Goal: Task Accomplishment & Management: Use online tool/utility

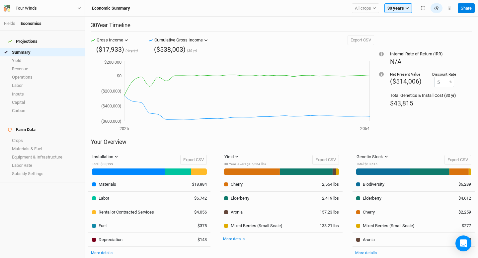
click at [43, 35] on h4 "Projections" at bounding box center [42, 41] width 77 height 13
click at [23, 39] on div "Projections" at bounding box center [23, 41] width 30 height 5
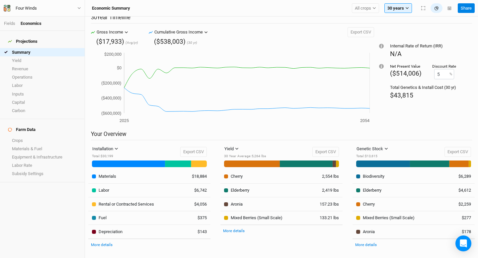
click at [15, 27] on li "Fields" at bounding box center [12, 24] width 17 height 6
click at [14, 26] on link "Fields" at bounding box center [9, 23] width 11 height 5
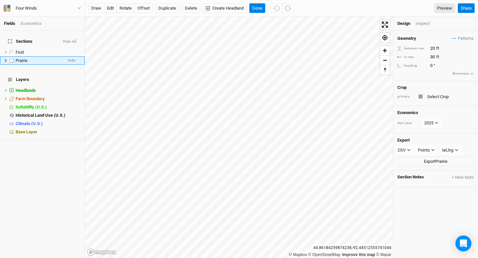
click at [7, 59] on icon at bounding box center [6, 61] width 4 height 4
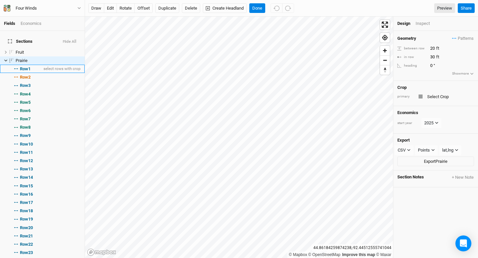
click at [38, 65] on li "Row 1 select rows with crop" at bounding box center [42, 69] width 85 height 8
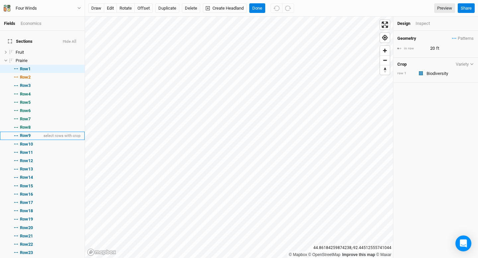
click at [41, 132] on li "Row 9 select rows with crop" at bounding box center [42, 136] width 85 height 8
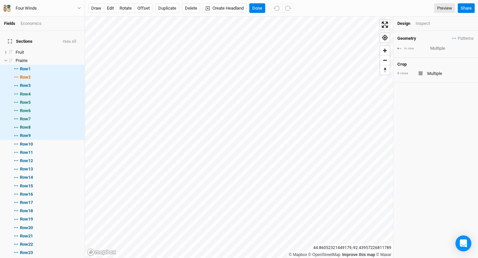
click at [424, 70] on div "9 rows" at bounding box center [436, 73] width 77 height 8
click at [419, 75] on div "9 rows" at bounding box center [436, 73] width 77 height 8
click at [430, 73] on input "text" at bounding box center [449, 73] width 49 height 8
click at [426, 121] on div "Biodiversity" at bounding box center [419, 121] width 22 height 6
type input "20"
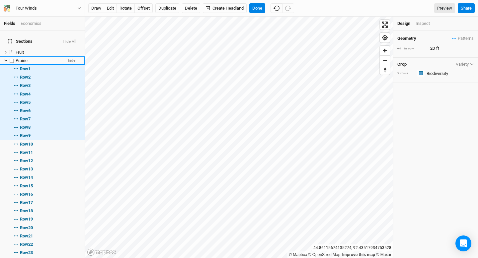
click at [7, 59] on icon at bounding box center [6, 61] width 4 height 4
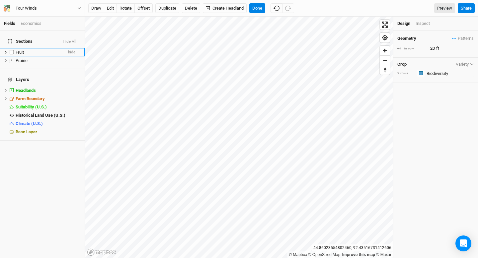
click at [54, 50] on div "Fruit" at bounding box center [39, 52] width 47 height 5
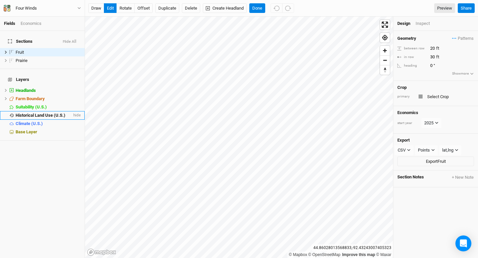
click at [62, 113] on span "Historical Land Use (U.S.)" at bounding box center [41, 115] width 50 height 5
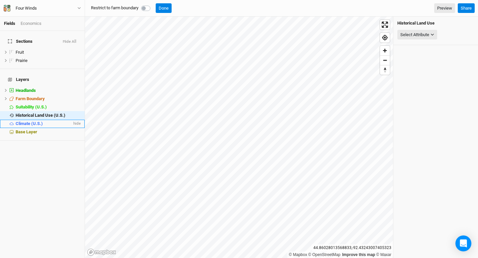
click at [60, 120] on li "Climate (U.S.) hide" at bounding box center [42, 124] width 85 height 8
click at [446, 36] on div "Select Attribute None Precipitation USDA Hardiness Zones (2023) USDA Hardiness …" at bounding box center [436, 35] width 77 height 13
click at [431, 36] on icon "button" at bounding box center [433, 35] width 4 height 4
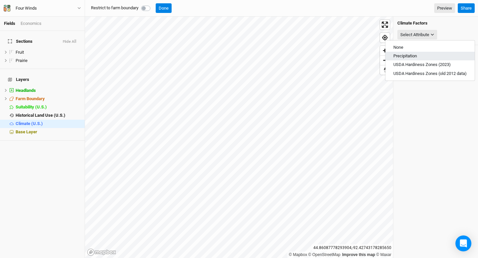
click at [430, 54] on button "Precipitation" at bounding box center [430, 56] width 89 height 9
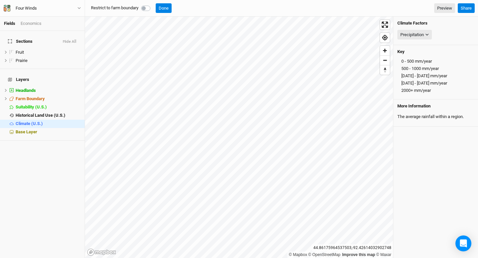
click at [426, 23] on h4 "Climate Factors" at bounding box center [436, 23] width 77 height 5
click at [426, 33] on icon "button" at bounding box center [427, 35] width 4 height 4
click at [423, 71] on span "USDA Hardiness Zones (old 2012 data)" at bounding box center [430, 73] width 73 height 5
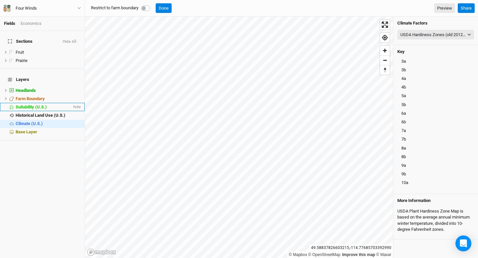
click at [44, 105] on span "Suitability (U.S.)" at bounding box center [31, 107] width 31 height 5
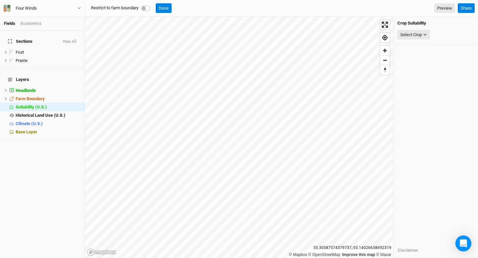
click at [415, 40] on div "Select Crop None American Elderberry American Hazelnut Apple Aronia Bitternut H…" at bounding box center [436, 35] width 77 height 13
click at [418, 35] on div "Select Crop" at bounding box center [411, 35] width 22 height 7
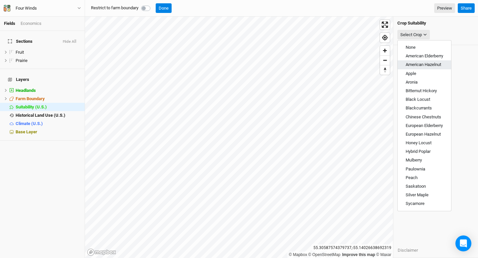
click at [422, 61] on button "American Hazelnut" at bounding box center [424, 64] width 53 height 9
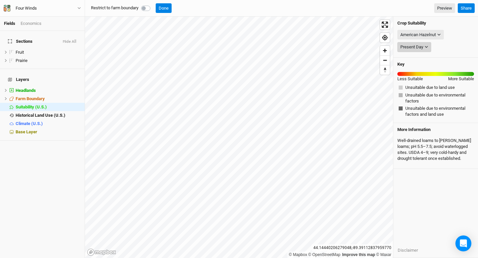
click at [416, 49] on div "Present Day" at bounding box center [411, 47] width 23 height 7
click at [418, 38] on div "American Hazelnut" at bounding box center [418, 35] width 36 height 7
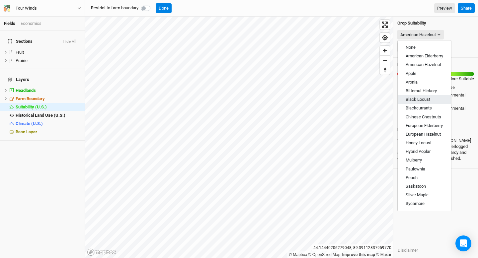
click at [422, 100] on span "Black Locust" at bounding box center [418, 99] width 25 height 5
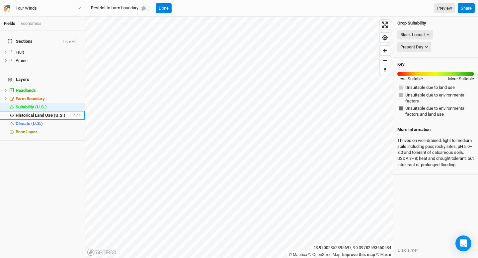
click at [55, 111] on li "Historical Land Use (U.S.) hide" at bounding box center [42, 115] width 85 height 8
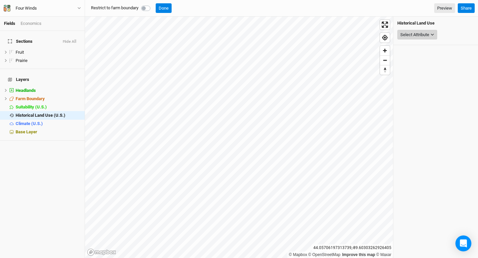
click at [433, 32] on button "Select Attribute" at bounding box center [418, 35] width 40 height 10
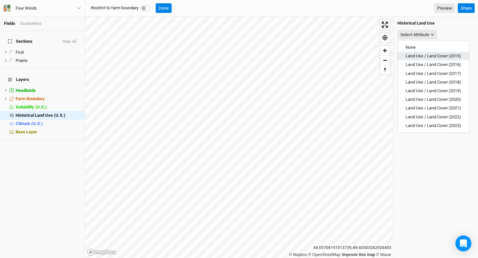
click at [427, 53] on span "Land Use / Land Cover (2015)" at bounding box center [433, 55] width 55 height 5
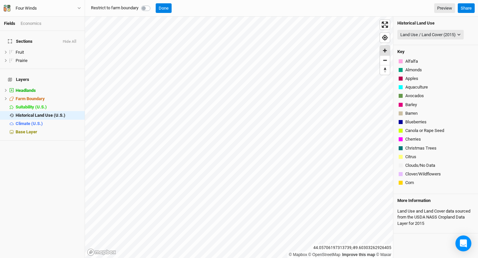
scroll to position [380, 0]
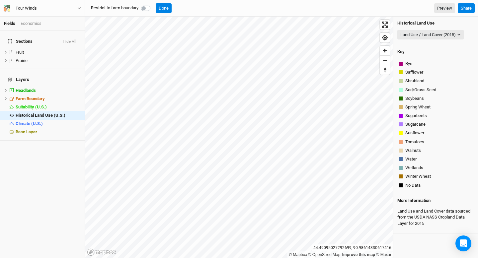
click at [153, 4] on label at bounding box center [153, 4] width 0 height 0
click at [144, 7] on input "checkbox" at bounding box center [143, 7] width 5 height 7
click at [153, 4] on label at bounding box center [153, 4] width 0 height 0
click at [146, 9] on input "checkbox" at bounding box center [143, 7] width 5 height 7
checkbox input "false"
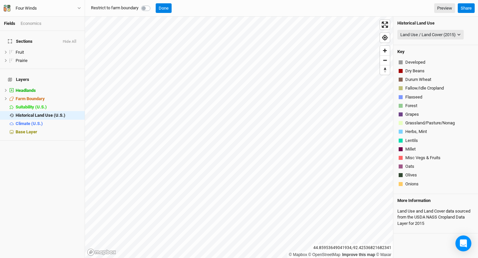
scroll to position [355, 0]
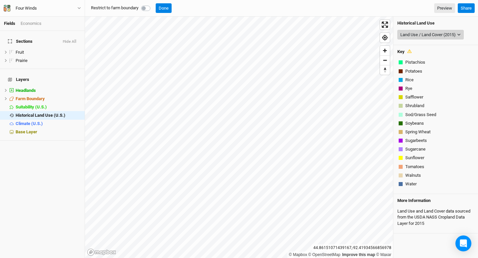
click at [434, 38] on button "Land Use / Land Cover (2015)" at bounding box center [431, 35] width 66 height 10
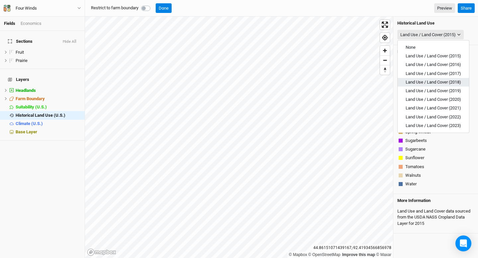
click at [438, 84] on span "Land Use / Land Cover (2018)" at bounding box center [433, 82] width 55 height 5
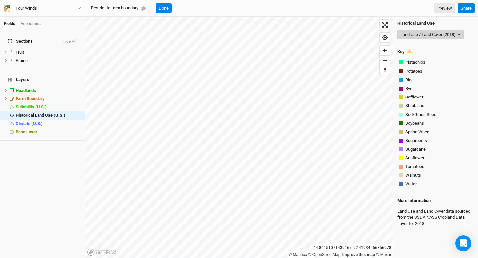
click at [439, 39] on button "Land Use / Land Cover (2018)" at bounding box center [431, 35] width 66 height 10
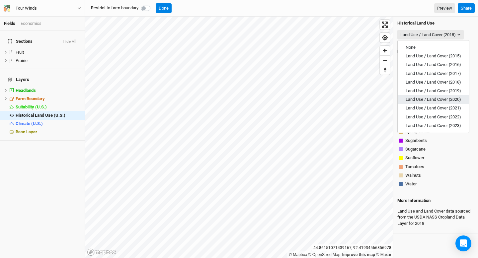
click at [439, 96] on button "Land Use / Land Cover (2020)" at bounding box center [433, 99] width 71 height 9
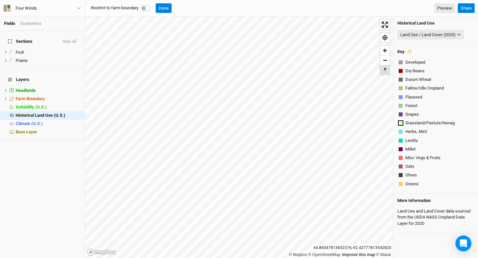
scroll to position [147, 0]
click at [414, 39] on button "Land Use / Land Cover (2020)" at bounding box center [431, 35] width 66 height 10
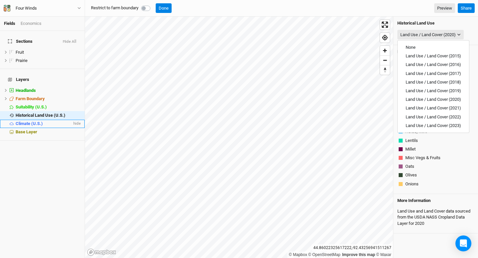
click at [38, 120] on li "Climate (U.S.) hide" at bounding box center [42, 124] width 85 height 8
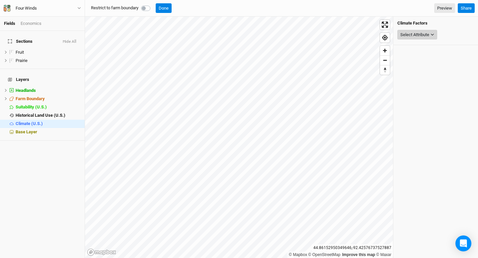
click at [416, 39] on button "Select Attribute" at bounding box center [418, 35] width 40 height 10
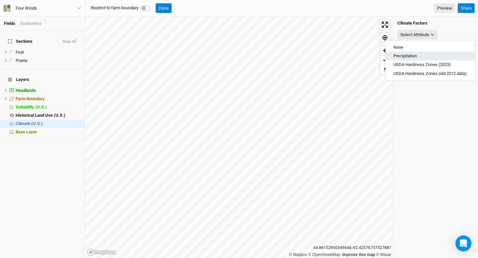
click at [421, 53] on button "Precipitation" at bounding box center [430, 56] width 89 height 9
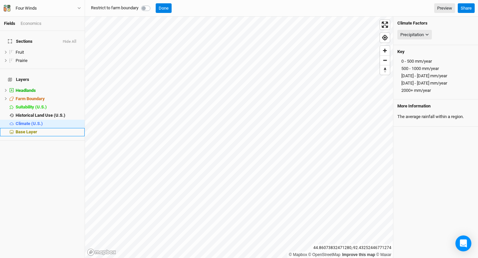
click at [25, 130] on span "Base Layer" at bounding box center [27, 132] width 22 height 5
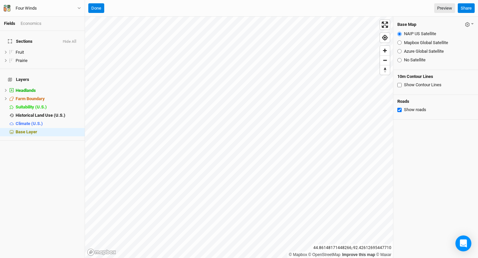
click at [401, 110] on input "Show roads" at bounding box center [400, 110] width 4 height 4
checkbox input "true"
click at [398, 85] on input "Show Contour Lines" at bounding box center [400, 85] width 4 height 4
click at [399, 84] on input "Show Contour Lines" at bounding box center [400, 85] width 4 height 4
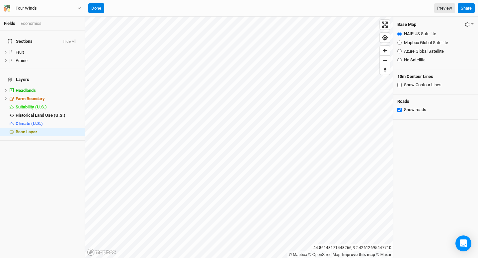
click at [399, 86] on input "Show Contour Lines" at bounding box center [400, 85] width 4 height 4
checkbox input "true"
click at [397, 61] on div "Base Map Save as Farm Default Restore Farm Defaults NAIP US Satellite Mapbox Gl…" at bounding box center [436, 43] width 85 height 53
click at [402, 59] on div "No Satellite" at bounding box center [436, 60] width 77 height 6
click at [398, 60] on input "No Satellite" at bounding box center [400, 60] width 4 height 4
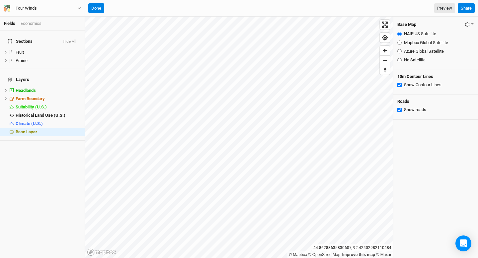
radio input "true"
click at [406, 40] on fieldset "NAIP US Satellite Mapbox Global Satellite Azure Global Satellite No Satellite" at bounding box center [436, 47] width 77 height 38
click at [465, 24] on div "Base Map Save as Farm Default Restore Farm Defaults" at bounding box center [436, 25] width 77 height 8
click at [469, 24] on icon "button" at bounding box center [468, 25] width 4 height 4
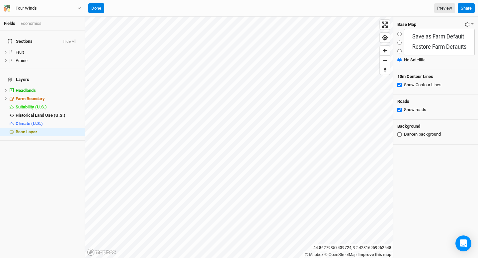
click at [440, 20] on div "Base Map Save as Farm Default Restore Farm Defaults NAIP US Satellite Mapbox Gl…" at bounding box center [436, 43] width 85 height 53
click at [404, 41] on label "Mapbox Global Satellite" at bounding box center [426, 43] width 44 height 6
click at [402, 41] on input "Mapbox Global Satellite" at bounding box center [400, 43] width 4 height 4
radio input "true"
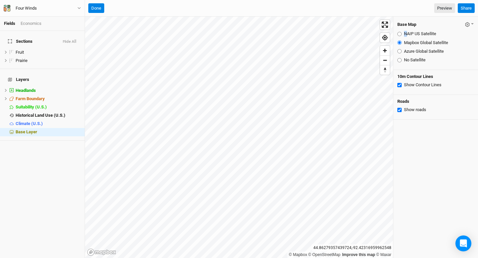
click at [406, 31] on label "NAIP US Satellite" at bounding box center [420, 34] width 32 height 6
click at [405, 45] on label "Mapbox Global Satellite" at bounding box center [426, 43] width 44 height 6
click at [402, 45] on input "Mapbox Global Satellite" at bounding box center [400, 43] width 4 height 4
click at [59, 77] on h4 "Layers" at bounding box center [42, 79] width 77 height 13
click at [58, 88] on div "Headlands" at bounding box center [44, 90] width 56 height 5
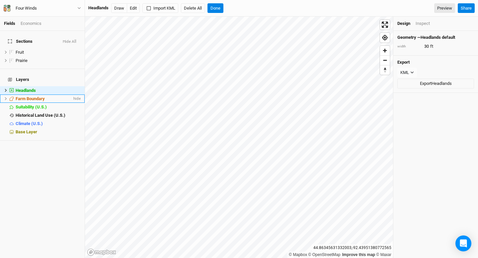
click at [24, 96] on span "Farm Boundary" at bounding box center [30, 98] width 29 height 5
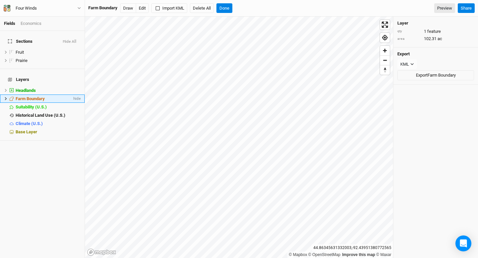
click at [29, 95] on li "Farm Boundary hide" at bounding box center [42, 99] width 85 height 8
click at [29, 105] on span "Suitability (U.S.)" at bounding box center [31, 107] width 31 height 5
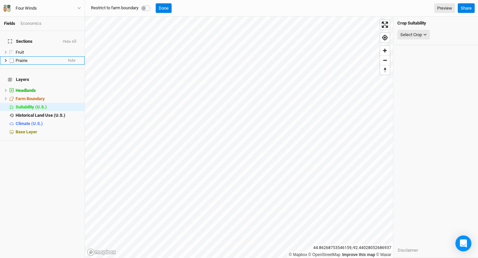
click at [28, 58] on div "Prairie" at bounding box center [39, 60] width 47 height 5
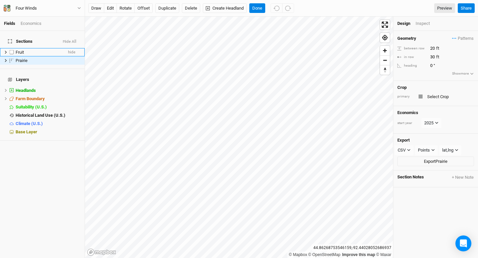
click at [31, 48] on li "Fruit hide" at bounding box center [42, 52] width 85 height 8
click at [440, 10] on link "Preview" at bounding box center [444, 8] width 21 height 10
click at [31, 50] on div "Fruit" at bounding box center [39, 52] width 47 height 5
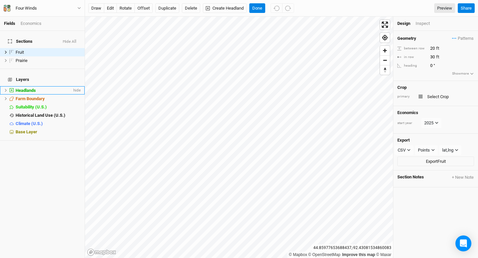
click at [6, 89] on icon at bounding box center [6, 91] width 4 height 4
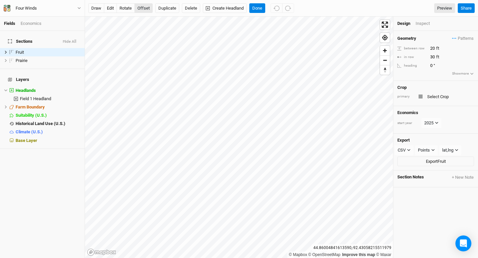
click at [150, 9] on button "offset" at bounding box center [143, 8] width 18 height 10
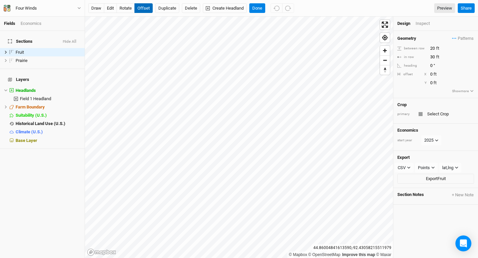
type input "1"
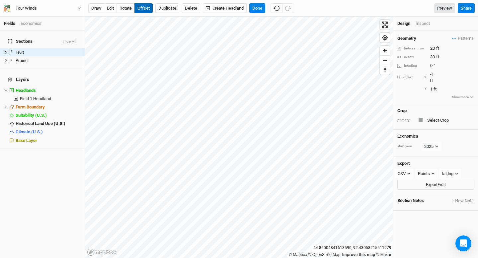
type input "0"
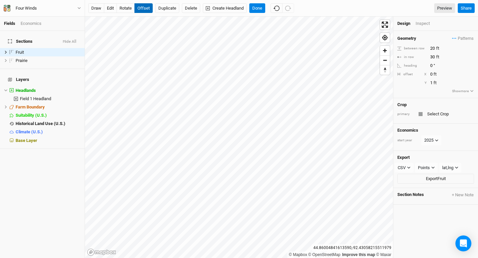
type input "0"
click at [114, 9] on button "edit" at bounding box center [110, 8] width 13 height 10
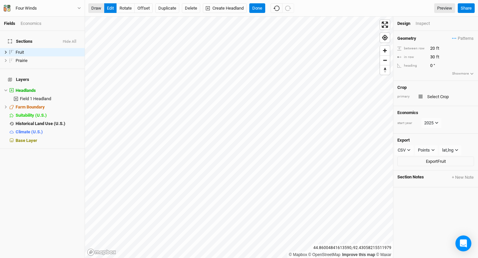
click at [97, 10] on button "draw" at bounding box center [96, 8] width 16 height 10
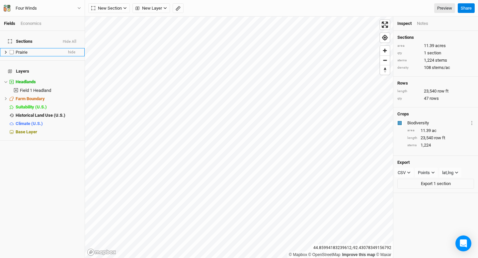
click at [7, 50] on icon at bounding box center [6, 52] width 4 height 4
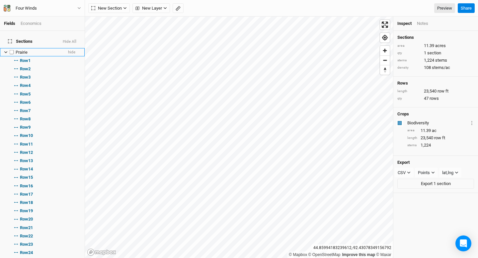
click at [8, 48] on label at bounding box center [12, 52] width 8 height 8
click at [10, 50] on input "checkbox" at bounding box center [12, 52] width 4 height 4
checkbox input "true"
click at [24, 39] on span "Sections" at bounding box center [20, 41] width 25 height 5
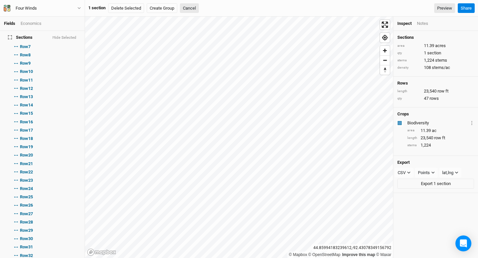
scroll to position [0, 0]
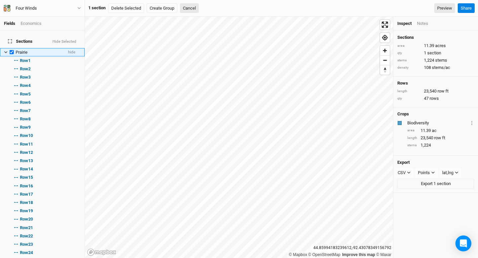
click at [4, 50] on icon at bounding box center [6, 52] width 4 height 4
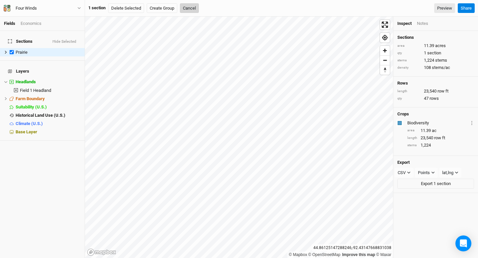
click at [195, 9] on button "Cancel" at bounding box center [189, 8] width 19 height 10
click at [33, 50] on div "Prairie" at bounding box center [39, 52] width 47 height 5
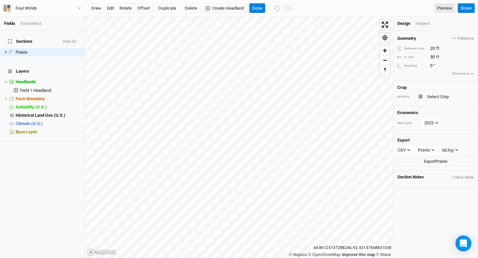
click at [45, 36] on h4 "Sections Hide All" at bounding box center [42, 41] width 77 height 13
click at [43, 24] on li "Economics" at bounding box center [34, 24] width 26 height 6
click at [25, 50] on span "Prairie" at bounding box center [22, 52] width 12 height 5
click at [168, 7] on button "Duplicate" at bounding box center [167, 8] width 24 height 10
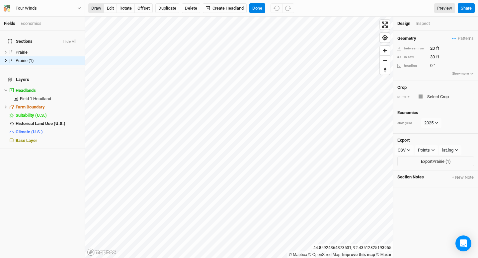
click at [99, 10] on button "draw" at bounding box center [96, 8] width 16 height 10
click at [129, 7] on button "rotate" at bounding box center [126, 8] width 18 height 10
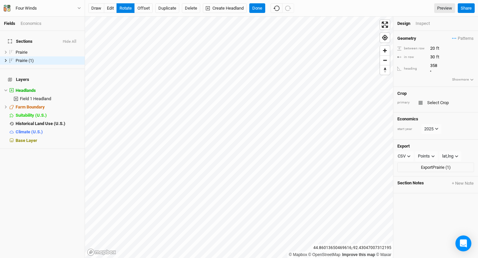
type input "359.3"
click at [108, 9] on button "edit" at bounding box center [110, 8] width 13 height 10
click at [25, 58] on span "Prairie (1)" at bounding box center [25, 60] width 18 height 5
click at [7, 59] on icon at bounding box center [6, 61] width 4 height 4
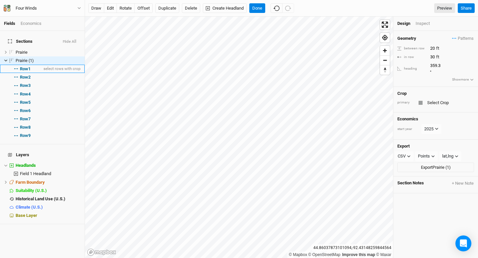
click at [28, 66] on span "Row 1" at bounding box center [25, 68] width 11 height 5
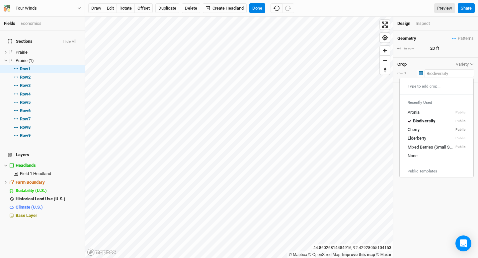
click at [445, 74] on input "text" at bounding box center [449, 73] width 49 height 8
click at [442, 111] on div "Aronia Public" at bounding box center [437, 113] width 58 height 6
type input "3"
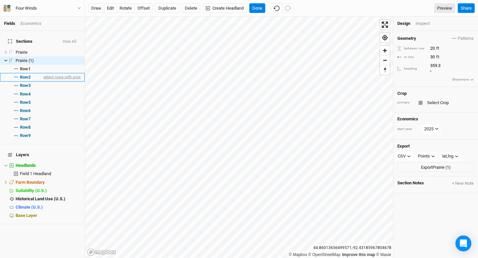
click at [55, 73] on span "select rows with crop" at bounding box center [61, 77] width 39 height 8
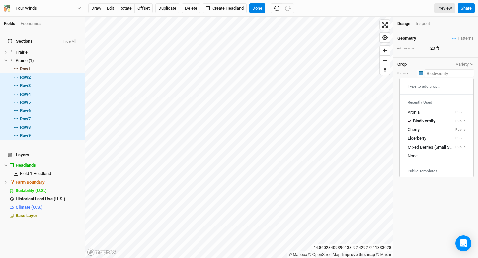
click at [438, 74] on input "text" at bounding box center [449, 73] width 49 height 8
click at [438, 128] on div "Cherry Public" at bounding box center [437, 130] width 58 height 6
type input "16"
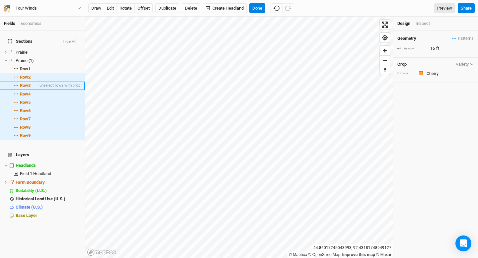
click at [34, 82] on li "Row 3 unselect rows with crop" at bounding box center [42, 86] width 85 height 8
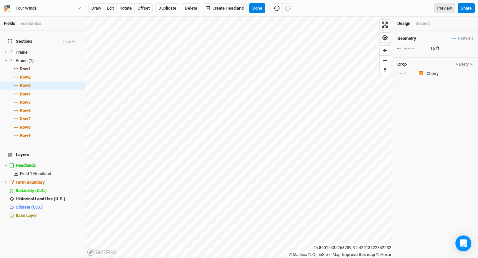
click at [423, 77] on div "row 3 Colors Brown Orange Yellow Green Blue Purple Pink Red" at bounding box center [436, 73] width 77 height 8
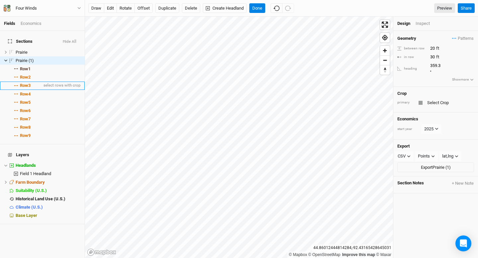
click at [38, 82] on li "Row 3 select rows with crop" at bounding box center [42, 86] width 85 height 8
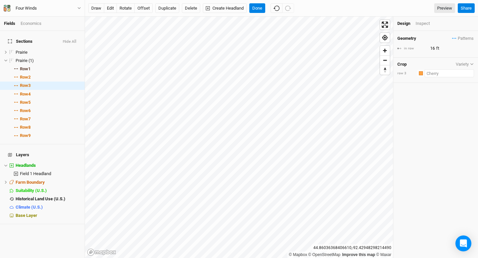
click at [443, 70] on input "text" at bounding box center [449, 73] width 49 height 8
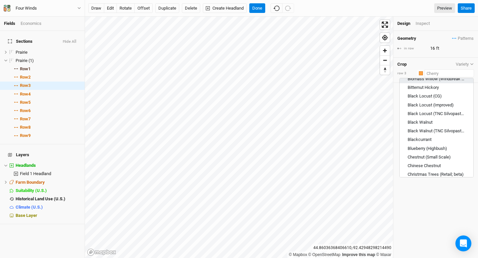
scroll to position [138, 0]
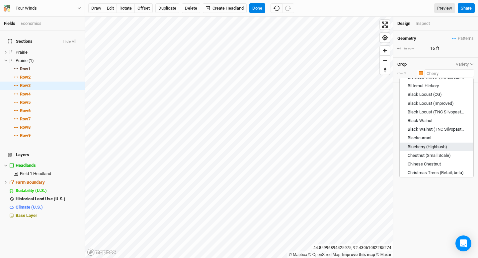
click at [148, 121] on div "© Mapbox © OpenStreetMap Improve this map © Maxar [GEOGRAPHIC_DATA] Design Insp…" at bounding box center [281, 138] width 393 height 242
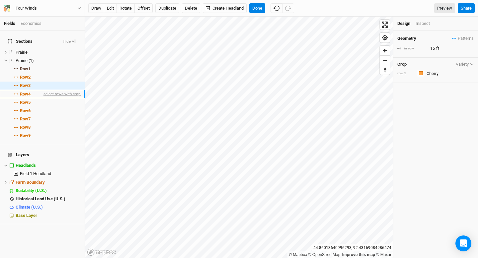
click at [43, 90] on span "select rows with crop" at bounding box center [61, 94] width 39 height 8
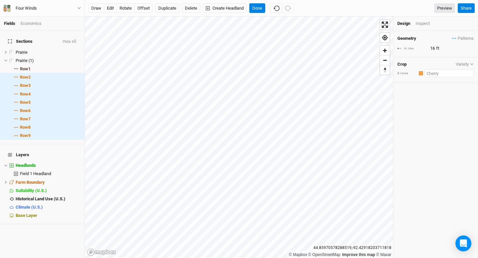
click at [430, 74] on input "text" at bounding box center [449, 73] width 49 height 8
click at [437, 84] on div "Type to add crop..." at bounding box center [437, 86] width 74 height 11
type input "b"
type input "biodiversity"
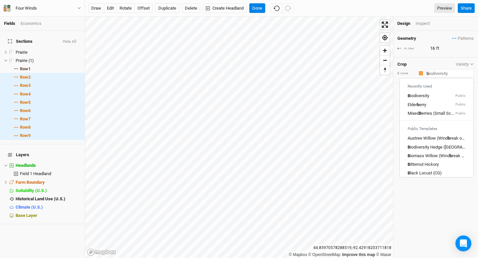
type input "bl"
type input "black Locust (CG)"
type input "blu"
type input "blueberry (Highbush)"
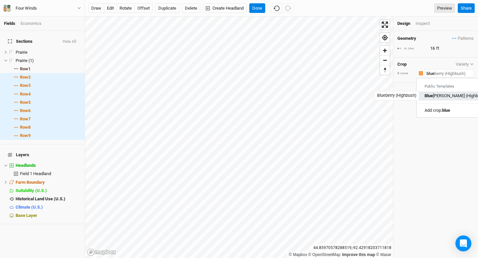
click at [442, 96] on div "Blue [PERSON_NAME] (Highbush)" at bounding box center [454, 96] width 58 height 6
type input "Blueberry (Highbush)"
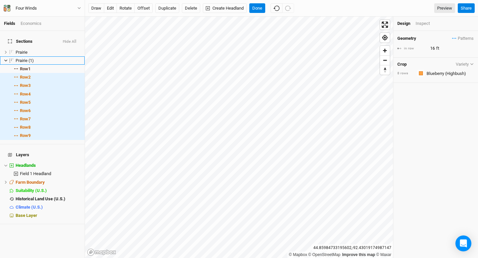
type input "4"
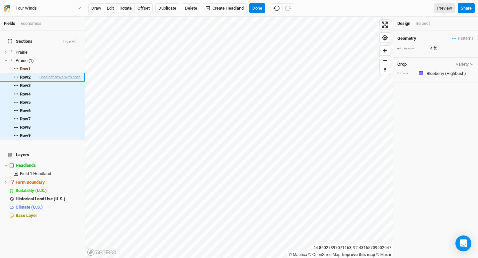
click at [49, 73] on span "unselect rows with crop" at bounding box center [59, 77] width 43 height 8
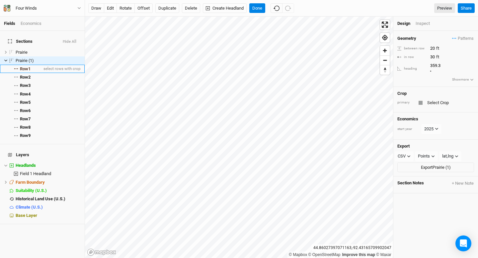
click at [34, 65] on li "Row 1 select rows with crop" at bounding box center [42, 69] width 85 height 8
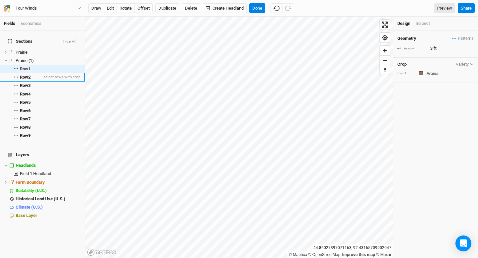
click at [34, 73] on li "Row 2 select rows with crop" at bounding box center [42, 77] width 85 height 8
type input "4"
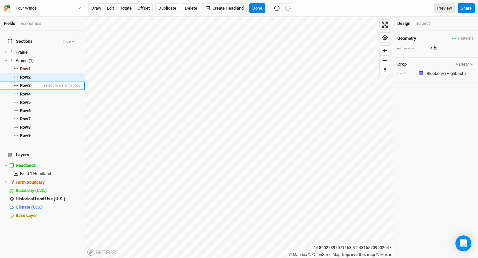
click at [36, 82] on li "Row 3 select rows with crop" at bounding box center [42, 86] width 85 height 8
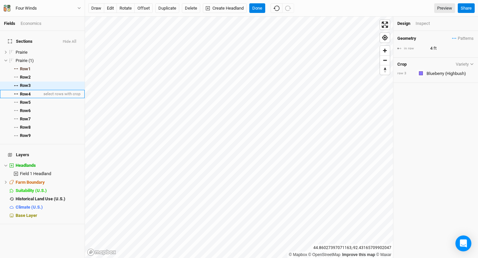
click at [37, 90] on li "Row 4 select rows with crop" at bounding box center [42, 94] width 85 height 8
click at [435, 73] on input "text" at bounding box center [449, 73] width 49 height 8
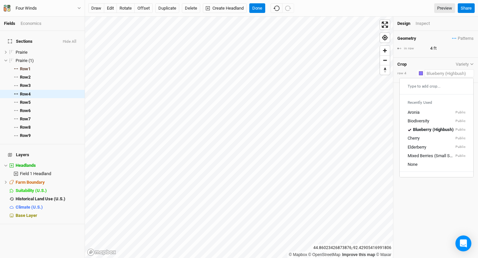
click at [444, 90] on div "Type to add crop..." at bounding box center [437, 86] width 74 height 11
type input "c"
type input "cherry"
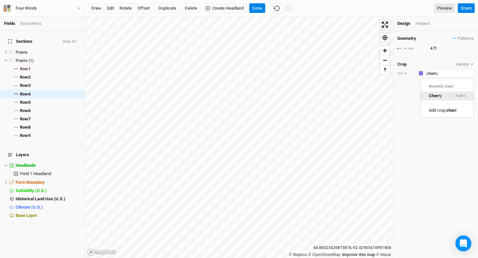
click at [443, 95] on div "Cherr y Public" at bounding box center [447, 96] width 37 height 6
type input "Cherry"
type input "16"
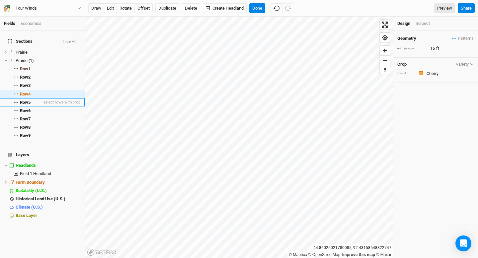
click at [35, 98] on li "Row 5 select rows with crop" at bounding box center [42, 102] width 85 height 8
type input "4"
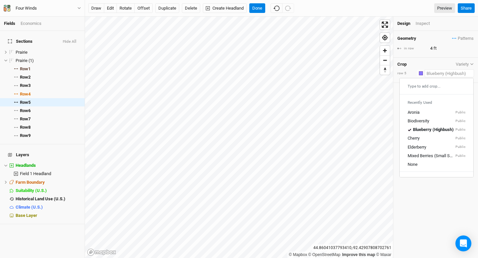
click at [442, 70] on input "text" at bounding box center [449, 73] width 49 height 8
click at [439, 85] on div "Type to add crop..." at bounding box center [437, 86] width 74 height 11
click at [436, 85] on div "Type to add crop..." at bounding box center [437, 86] width 74 height 11
type input "c"
type input "cherry"
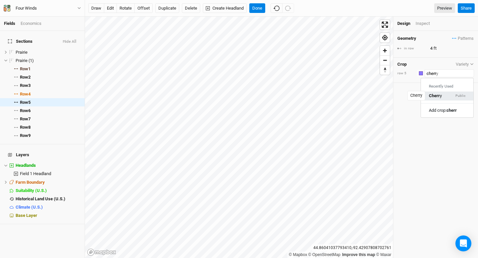
click at [434, 96] on mark "Cherr" at bounding box center [434, 96] width 11 height 5
type input "Cherry"
type input "16"
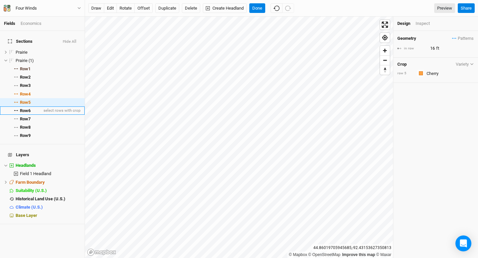
click at [37, 107] on li "Row 6 select rows with crop" at bounding box center [42, 111] width 85 height 8
type input "4"
click at [443, 72] on input "text" at bounding box center [449, 73] width 49 height 8
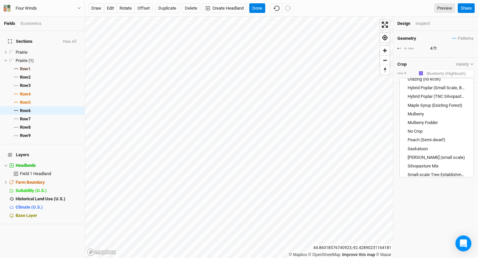
scroll to position [276, 0]
click at [445, 147] on div "Saskatoon" at bounding box center [437, 149] width 58 height 6
type input "Saskatoon"
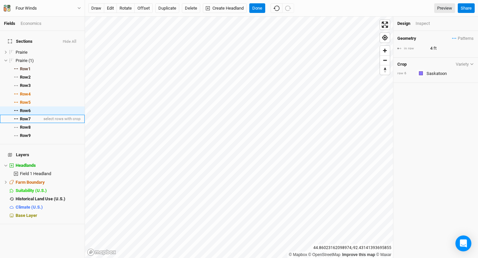
click at [30, 117] on span "Row 7" at bounding box center [25, 119] width 11 height 5
click at [30, 108] on span "Row 6" at bounding box center [25, 110] width 11 height 5
click at [34, 115] on li "Row 7 select rows with crop" at bounding box center [42, 119] width 85 height 8
click at [36, 107] on li "Row 6 select rows with crop" at bounding box center [42, 111] width 85 height 8
click at [451, 73] on input "text" at bounding box center [449, 73] width 49 height 8
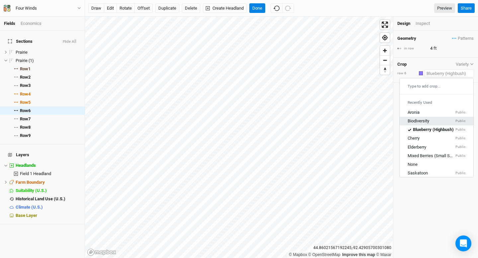
scroll to position [9, 0]
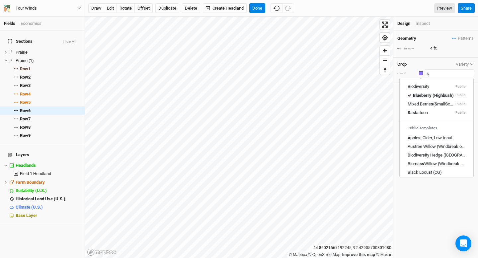
type input "sa"
type input "saskatoon"
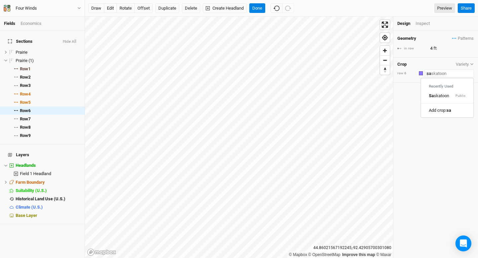
scroll to position [0, 0]
click at [460, 94] on small "Public" at bounding box center [461, 96] width 10 height 5
type input "Saskatoon"
click at [35, 115] on li "Row 7 select rows with crop" at bounding box center [42, 119] width 85 height 8
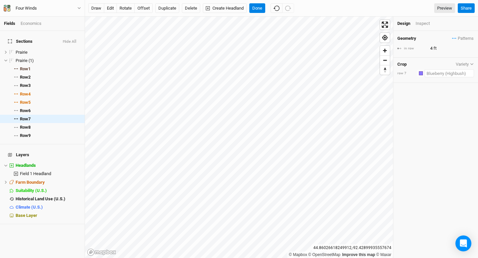
click at [445, 70] on input "text" at bounding box center [449, 73] width 49 height 8
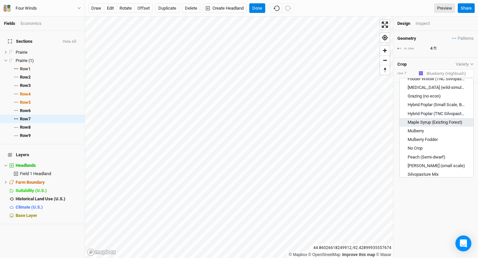
scroll to position [280, 0]
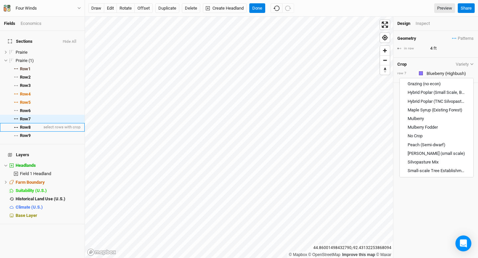
click at [39, 123] on li "Row 8 select rows with crop" at bounding box center [42, 127] width 85 height 8
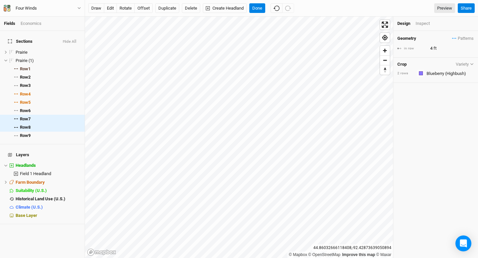
click at [456, 77] on div "Crop Variety 2 rows Colors Brown Orange Yellow Green Blue Purple Pink Red" at bounding box center [436, 71] width 85 height 26
click at [456, 74] on input "text" at bounding box center [449, 73] width 49 height 8
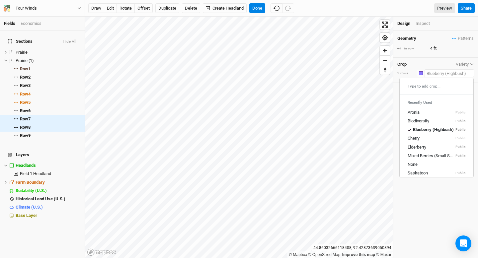
click at [452, 82] on div "Type to add crop..." at bounding box center [437, 86] width 74 height 11
click at [437, 87] on div "Type to add crop..." at bounding box center [437, 86] width 74 height 11
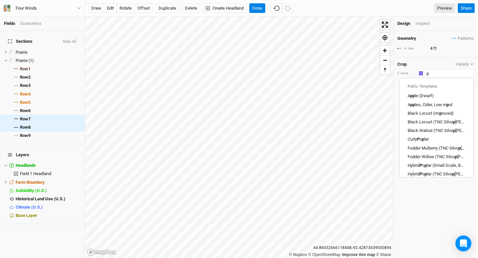
type input "pe"
type input "peach (Semi-dwarf)"
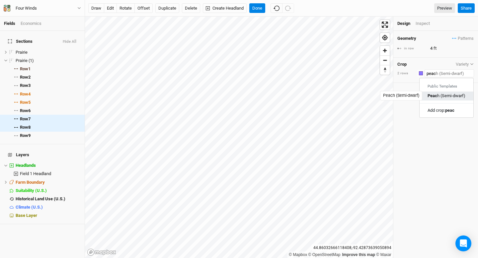
click at [444, 95] on div "Peac h (Semi-dwarf)" at bounding box center [447, 96] width 38 height 6
type input "Peach (Semi-dwarf)"
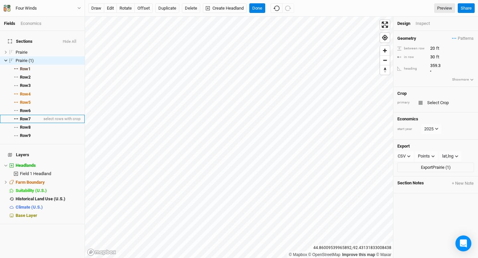
click at [30, 117] on span "Row 7" at bounding box center [25, 119] width 11 height 5
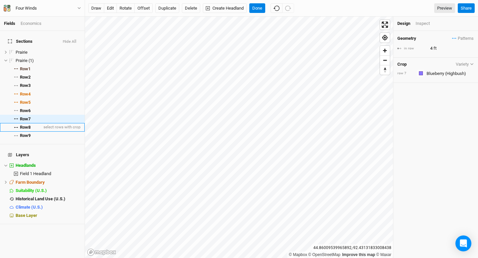
click at [32, 123] on li "Row 8 select rows with crop" at bounding box center [42, 127] width 85 height 8
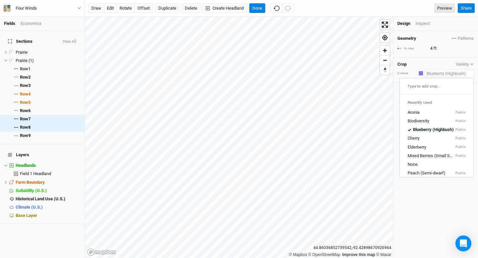
click at [437, 71] on input "text" at bounding box center [449, 73] width 49 height 8
click at [436, 86] on div "Type to add crop..." at bounding box center [437, 86] width 74 height 11
type input "p"
type input "peach (Semi-dwarf)"
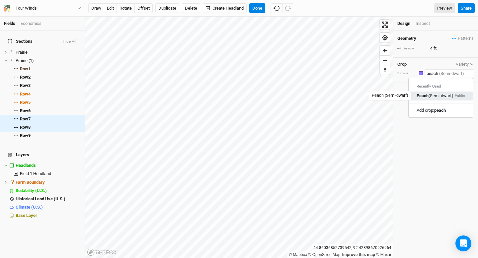
click at [437, 95] on div "Peach (Semi-dwarf)" at bounding box center [435, 96] width 37 height 6
type input "Peach (Semi-dwarf)"
type input "12"
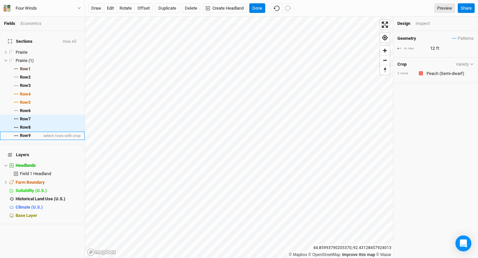
click at [36, 132] on li "Row 9 select rows with crop" at bounding box center [42, 136] width 85 height 8
type input "4"
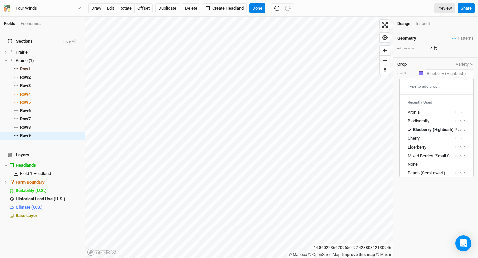
click at [451, 73] on input "text" at bounding box center [449, 73] width 49 height 8
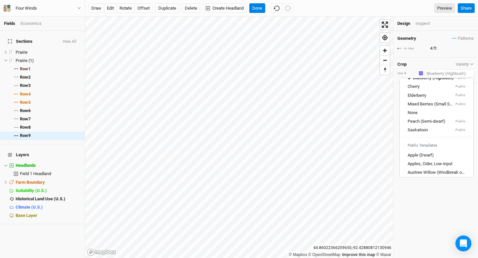
scroll to position [45, 0]
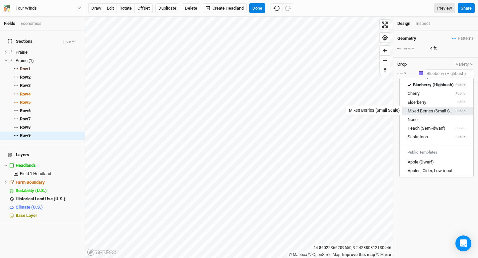
click at [441, 111] on div "Mixed Berries (Small Scale)" at bounding box center [431, 111] width 46 height 6
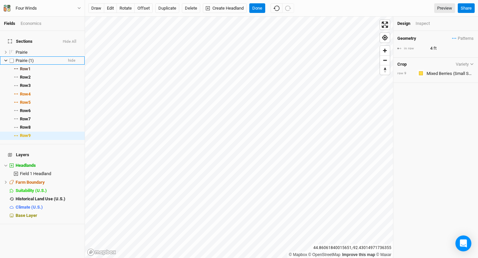
click at [23, 58] on span "Prairie (1)" at bounding box center [25, 60] width 18 height 5
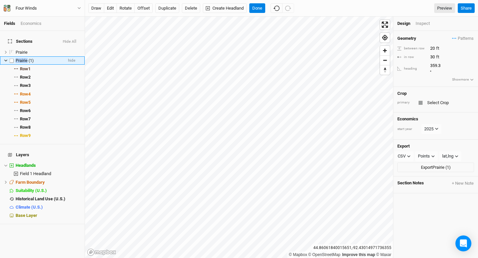
click at [21, 58] on span "Prairie (1)" at bounding box center [25, 60] width 18 height 5
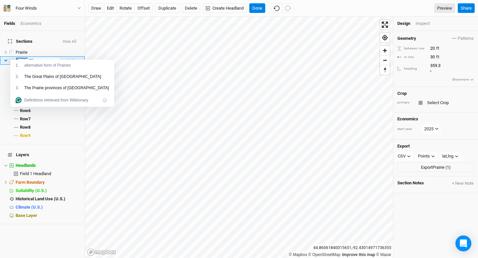
click at [32, 58] on input "Prairie (1)" at bounding box center [37, 61] width 45 height 6
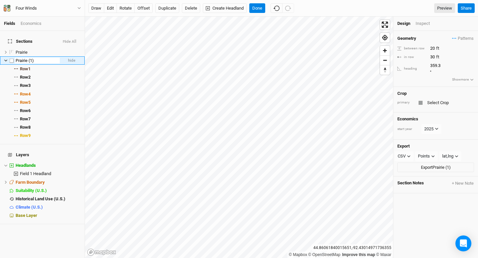
click at [32, 58] on input "Prairie (1)" at bounding box center [37, 61] width 45 height 6
type input "Fruit"
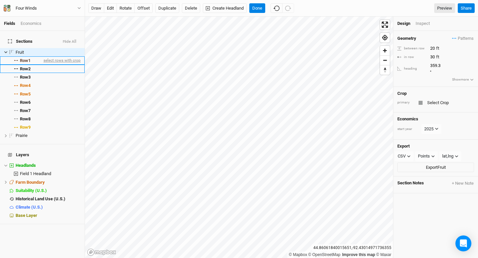
click at [48, 67] on ul "Fruit hide Row 1 select rows with crop Row 2 select rows with crop Row 3 select…" at bounding box center [42, 94] width 85 height 92
click at [5, 50] on icon at bounding box center [6, 52] width 4 height 4
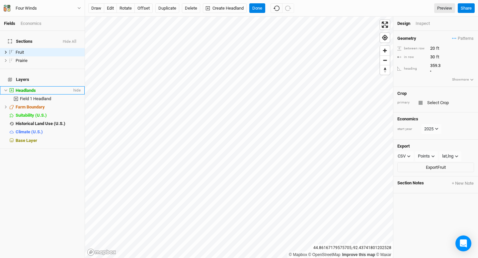
click at [28, 88] on span "Headlands" at bounding box center [26, 90] width 20 height 5
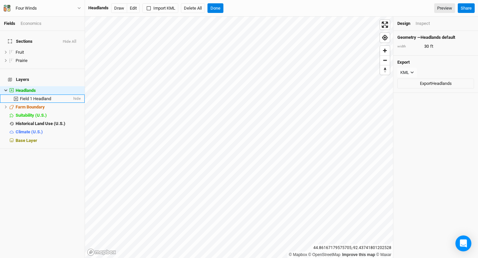
click at [32, 96] on span "Field 1 Headland" at bounding box center [35, 98] width 31 height 5
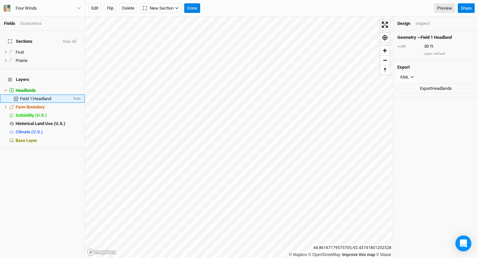
drag, startPoint x: 32, startPoint y: 90, endPoint x: 28, endPoint y: 89, distance: 3.8
click at [28, 96] on span "Field 1 Headland" at bounding box center [35, 98] width 31 height 5
click at [127, 11] on button "Delete" at bounding box center [128, 8] width 18 height 10
click at [222, 7] on button "Confirm" at bounding box center [214, 8] width 21 height 10
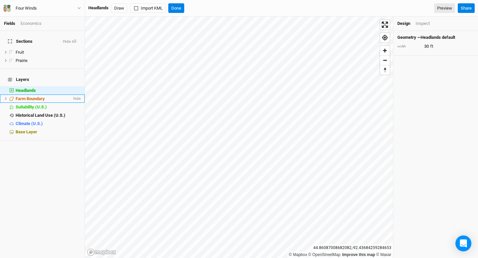
click at [55, 95] on li "Farm Boundary hide" at bounding box center [42, 99] width 85 height 8
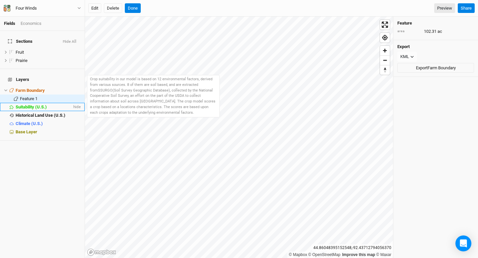
click at [44, 105] on span "Suitability (U.S.)" at bounding box center [31, 107] width 31 height 5
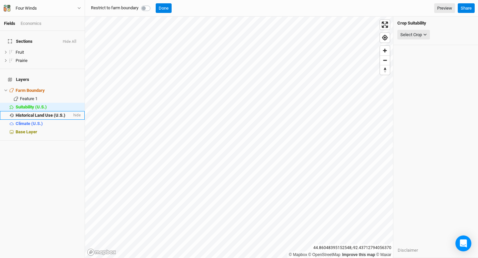
click at [47, 113] on span "Historical Land Use (U.S.)" at bounding box center [41, 115] width 50 height 5
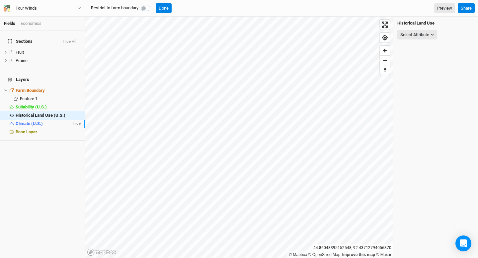
click at [46, 121] on div "Climate (U.S.)" at bounding box center [44, 123] width 56 height 5
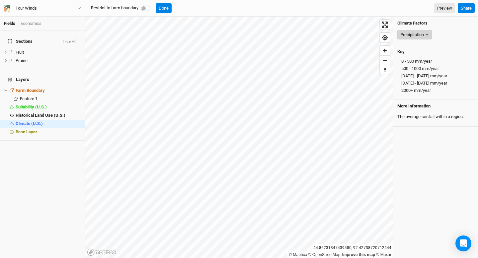
click at [424, 34] on div "Precipitation" at bounding box center [412, 35] width 24 height 7
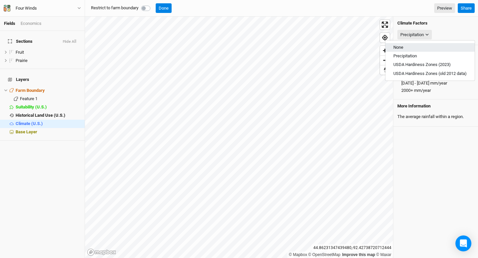
click at [423, 43] on div "None Precipitation USDA Hardiness Zones (2023) USDA Hardiness Zones (old 2012 d…" at bounding box center [430, 60] width 90 height 41
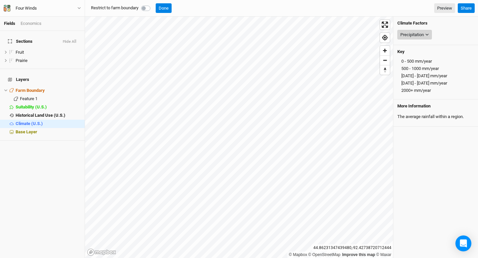
click at [421, 35] on div "Precipitation" at bounding box center [412, 35] width 24 height 7
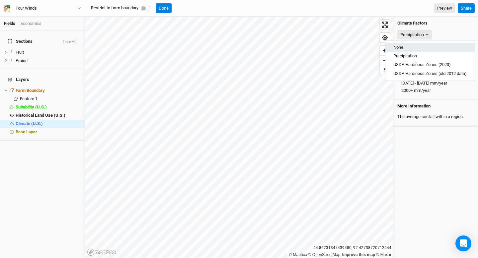
click at [404, 47] on button "None" at bounding box center [430, 47] width 89 height 9
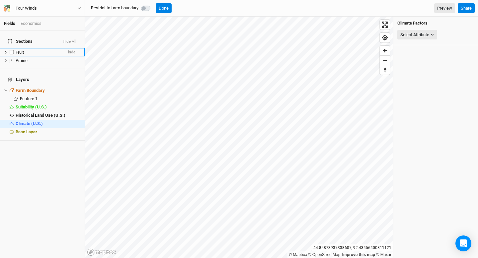
click at [39, 50] on div "Fruit" at bounding box center [39, 52] width 47 height 5
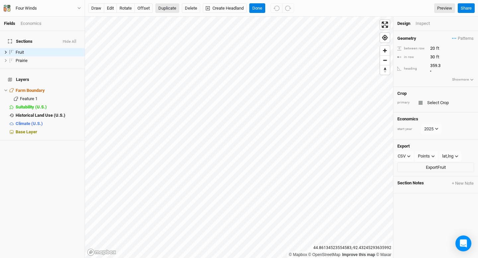
click at [171, 9] on button "Duplicate" at bounding box center [167, 8] width 24 height 10
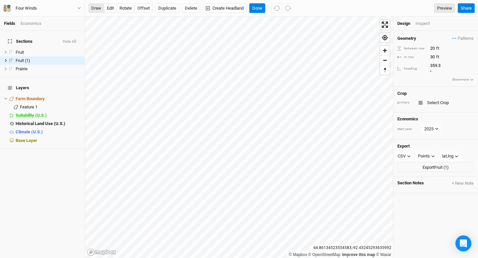
click at [93, 8] on button "draw" at bounding box center [96, 8] width 16 height 10
click at [6, 56] on li "Fruit (1) hide" at bounding box center [42, 60] width 85 height 8
click at [3, 56] on li "Fruit (1) hide" at bounding box center [42, 60] width 85 height 8
click at [5, 59] on icon at bounding box center [6, 61] width 4 height 4
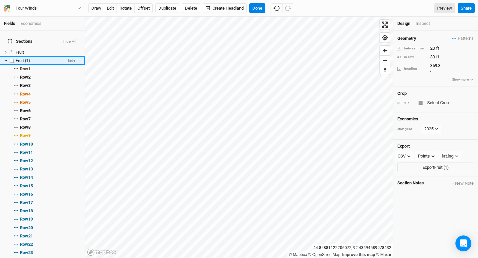
click at [5, 60] on icon at bounding box center [5, 61] width 3 height 2
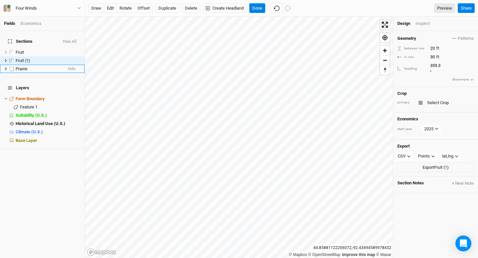
click at [4, 67] on icon at bounding box center [6, 69] width 4 height 4
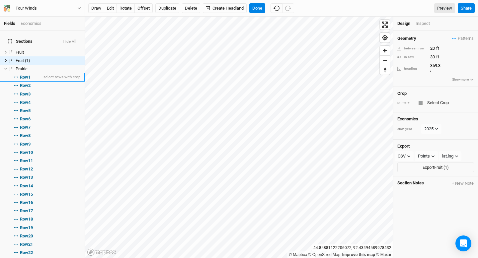
click at [23, 75] on span "Row 1" at bounding box center [25, 77] width 11 height 5
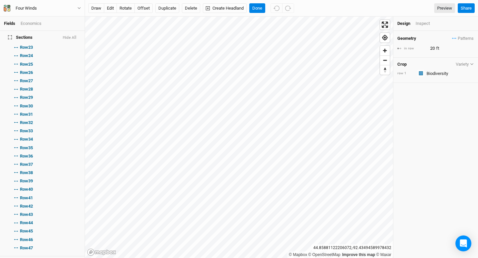
scroll to position [242, 0]
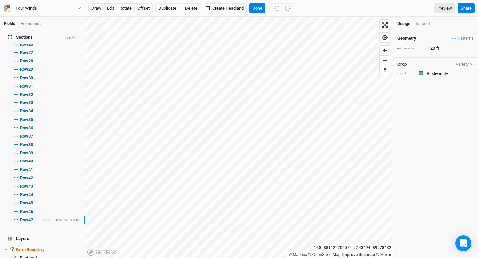
click at [38, 216] on li "Row 47 select rows with crop" at bounding box center [42, 220] width 85 height 8
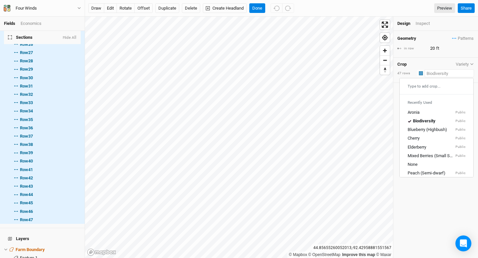
click at [437, 72] on input "text" at bounding box center [449, 73] width 49 height 8
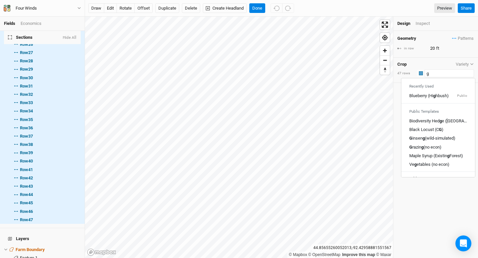
type input "gi"
type input "[MEDICAL_DATA] (wild-simulated)"
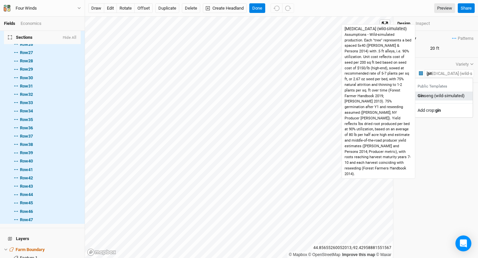
click at [440, 98] on div "Gin seng (wild-simulated)" at bounding box center [441, 96] width 47 height 6
type input "[MEDICAL_DATA] (wild-simulated)"
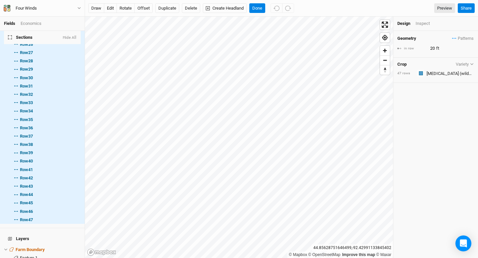
type input "40.5"
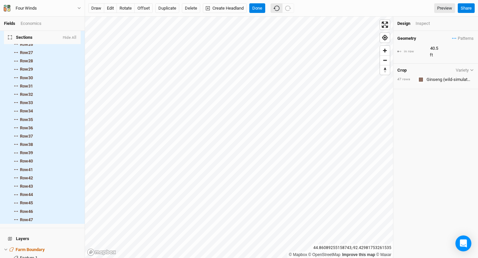
click at [279, 9] on icon "button" at bounding box center [277, 8] width 6 height 6
type input "20"
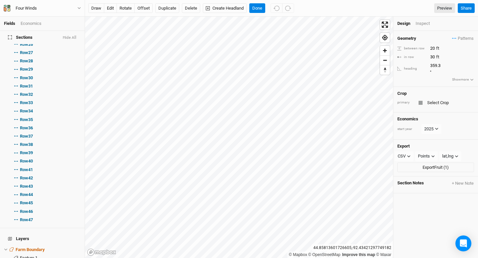
scroll to position [0, 0]
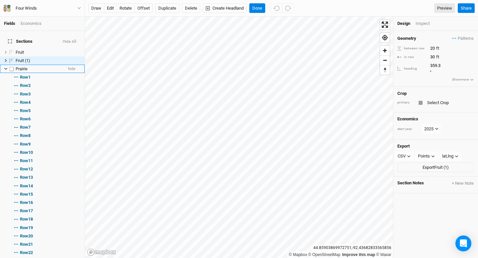
click at [5, 67] on icon at bounding box center [6, 69] width 4 height 4
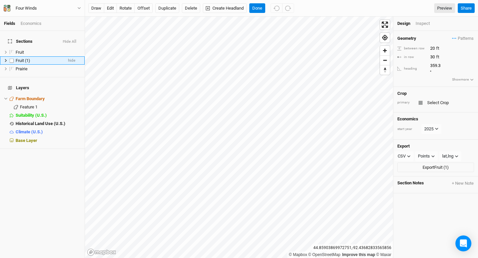
click at [6, 56] on li "Fruit (1) hide" at bounding box center [42, 60] width 85 height 8
click at [5, 59] on icon at bounding box center [6, 61] width 4 height 4
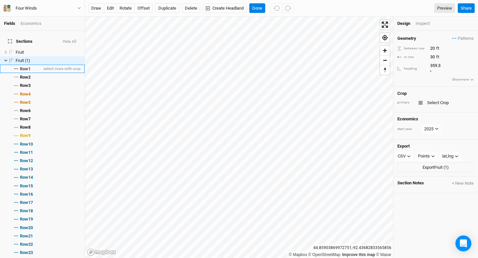
click at [22, 66] on span "Row 1" at bounding box center [25, 68] width 11 height 5
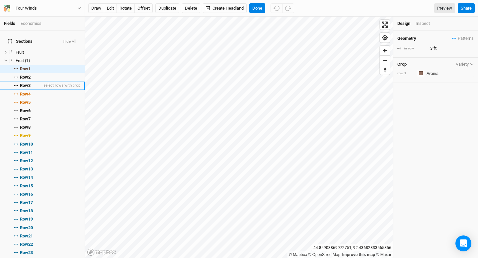
scroll to position [108, 0]
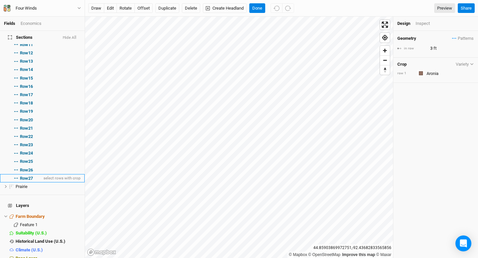
click at [33, 176] on span "Row 27" at bounding box center [26, 178] width 13 height 5
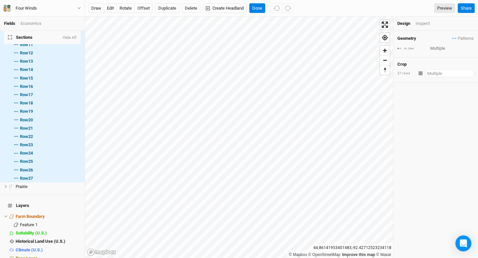
click at [431, 75] on input "text" at bounding box center [449, 73] width 49 height 8
click at [442, 84] on div "Type to add crop..." at bounding box center [437, 86] width 74 height 11
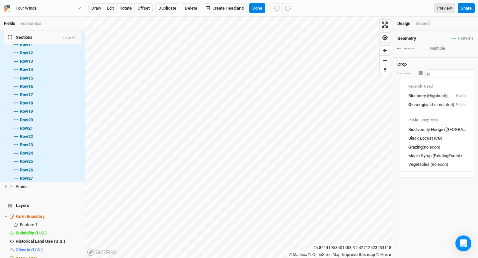
type input "gi"
type input "[MEDICAL_DATA] (wild-simulated)"
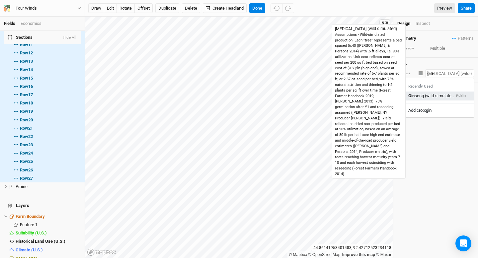
click at [436, 97] on div "Gin seng (wild-simulated)" at bounding box center [431, 96] width 46 height 6
type input "[MEDICAL_DATA] (wild-simulated)"
type input "40.5"
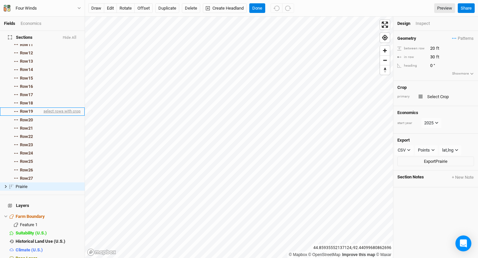
click at [58, 108] on span "select rows with crop" at bounding box center [61, 112] width 39 height 8
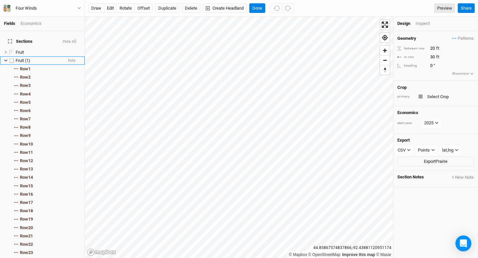
click at [7, 60] on icon at bounding box center [5, 61] width 3 height 2
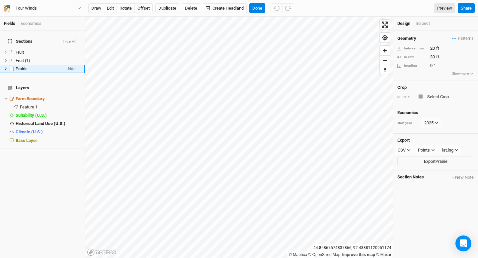
click at [4, 67] on icon at bounding box center [6, 69] width 4 height 4
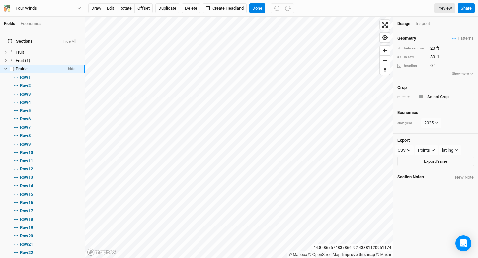
click at [4, 67] on icon at bounding box center [6, 69] width 4 height 4
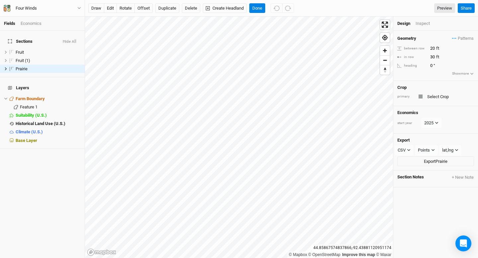
click at [39, 25] on div "Economics" at bounding box center [31, 24] width 21 height 6
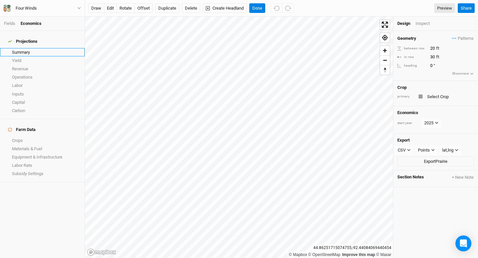
click at [33, 48] on link "Summary" at bounding box center [42, 52] width 85 height 8
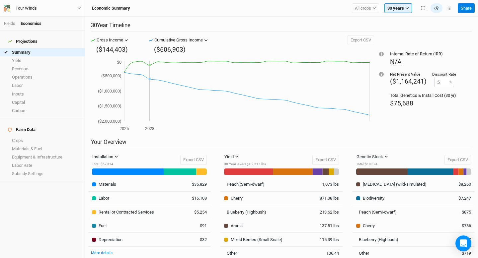
click at [153, 85] on icon "2025 2028 ($2,000,000) ($1,500,000) ($1,000,000) ($500,000) $0" at bounding box center [230, 96] width 279 height 74
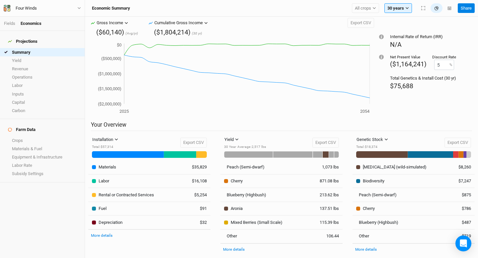
scroll to position [22, 0]
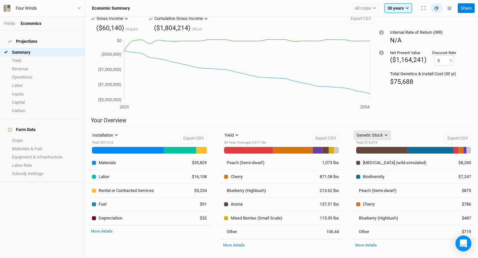
click at [387, 135] on icon "button" at bounding box center [387, 135] width 4 height 4
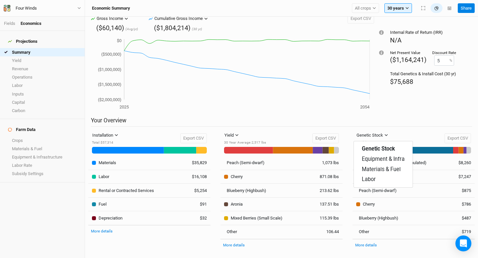
click at [395, 135] on div "Genetic Stock Total : $18,374 Export CSV" at bounding box center [413, 139] width 115 height 16
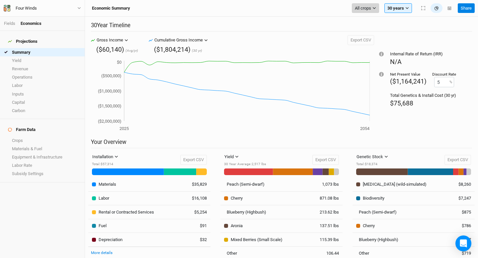
click at [365, 12] on button "All crops" at bounding box center [365, 8] width 27 height 10
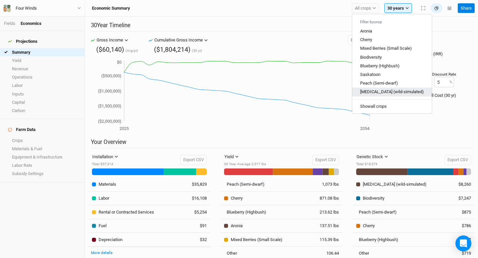
click at [373, 93] on span "[MEDICAL_DATA] (wild-simulated)" at bounding box center [392, 91] width 64 height 5
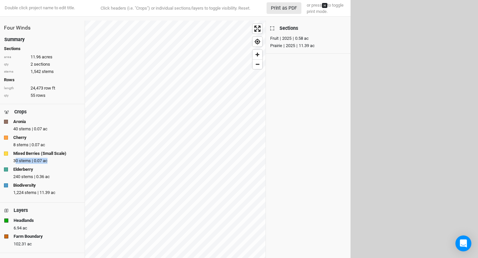
drag, startPoint x: 52, startPoint y: 163, endPoint x: 16, endPoint y: 164, distance: 36.2
click at [16, 163] on div "30 stems | 0.07 ac" at bounding box center [46, 161] width 67 height 6
click at [47, 171] on div "Elderberry" at bounding box center [42, 170] width 77 height 6
